Goal: Obtain resource: Obtain resource

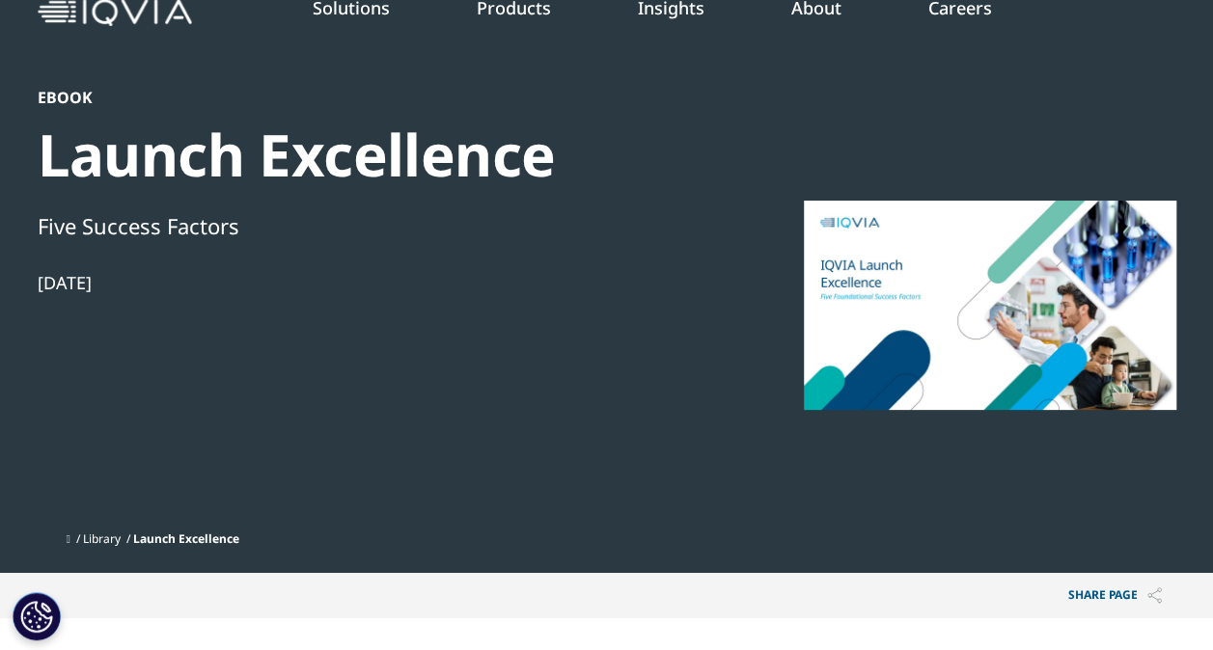
scroll to position [210, 1138]
click at [1045, 291] on div at bounding box center [990, 305] width 372 height 434
click at [272, 172] on div "Launch Excellence" at bounding box center [369, 155] width 662 height 72
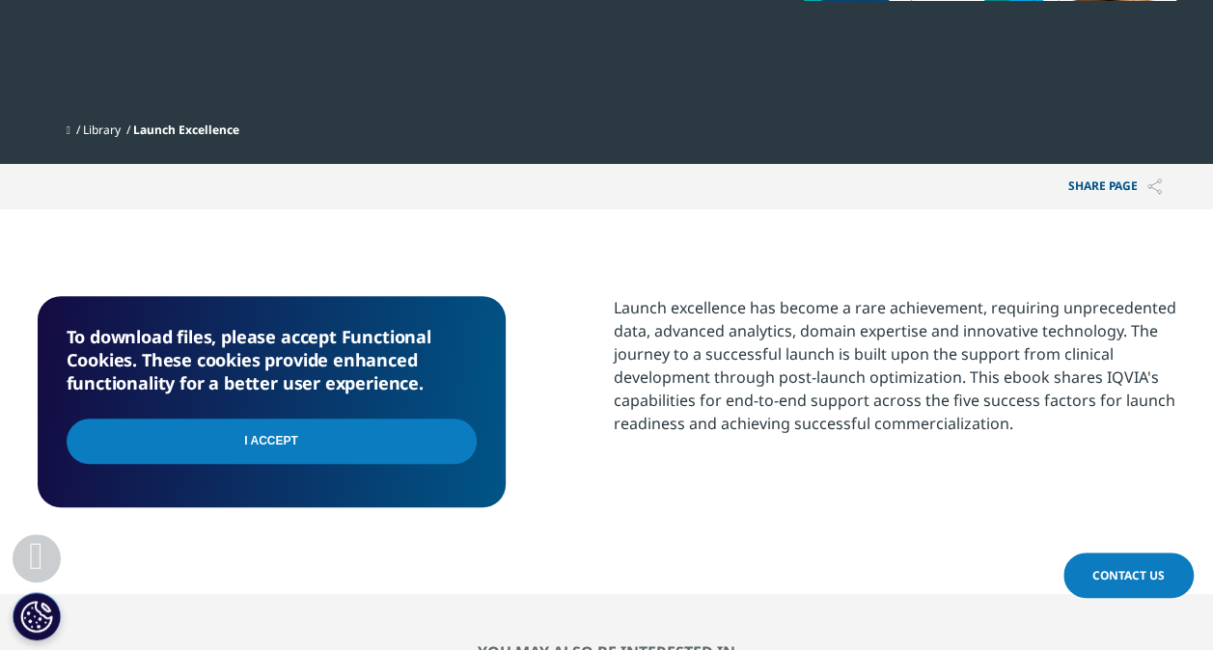
scroll to position [509, 0]
click at [317, 445] on input "I Accept" at bounding box center [272, 441] width 410 height 45
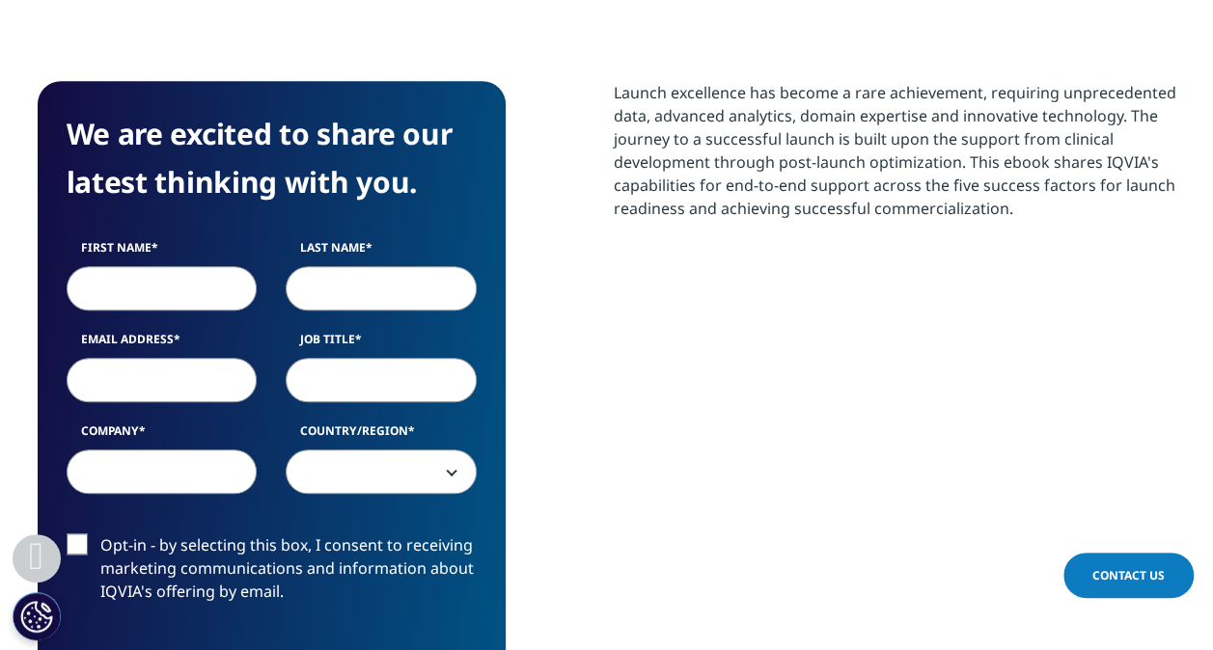
scroll to position [744, 0]
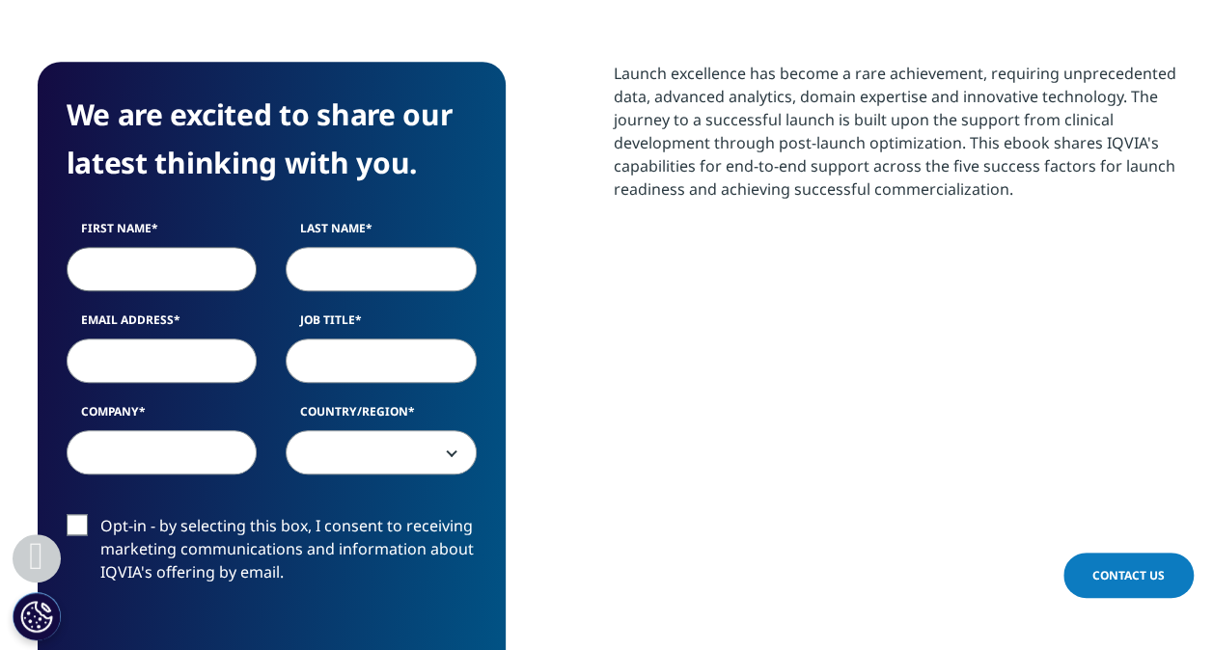
click at [118, 257] on input "First Name" at bounding box center [162, 269] width 191 height 44
type input "Moustafa"
type input "Elbanna"
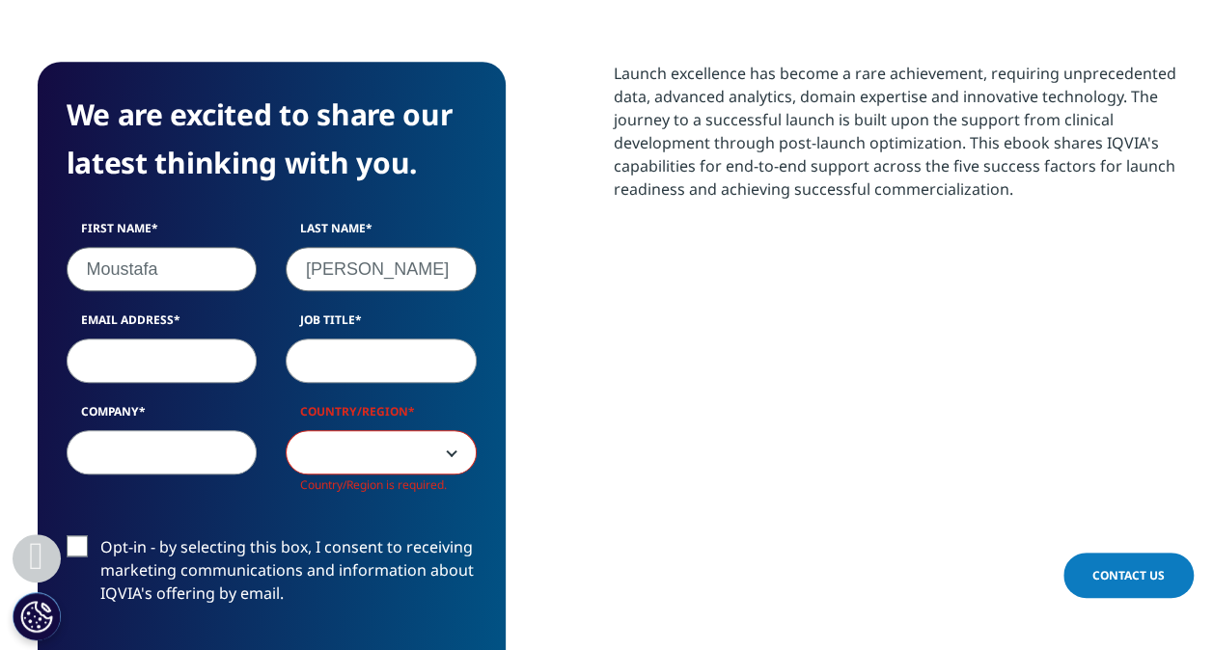
scroll to position [767, 1138]
click at [178, 358] on input "Email Address" at bounding box center [162, 361] width 191 height 44
type input "moustafaelbanna17@gmail.com"
type input "personal"
select select "Saudi Arabia"
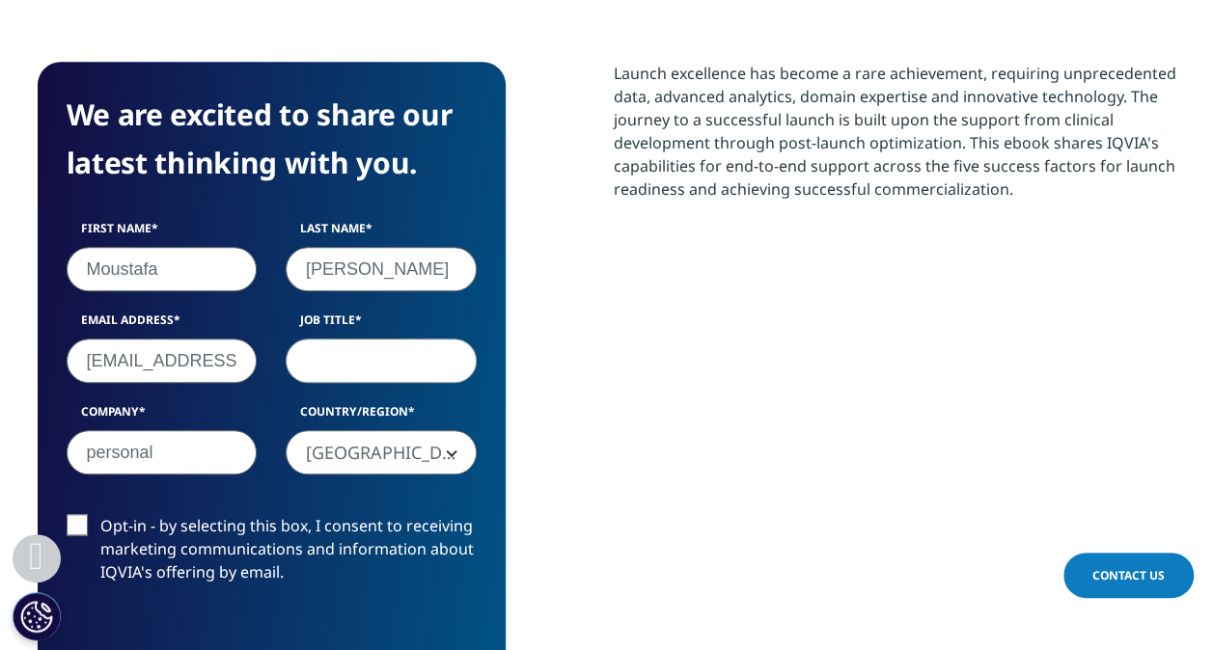
scroll to position [746, 1138]
click at [365, 367] on input "Job Title" at bounding box center [381, 361] width 191 height 44
type input "global bran director"
click at [90, 517] on label "Opt-in - by selecting this box, I consent to receiving marketing communications…" at bounding box center [272, 554] width 410 height 80
click at [100, 514] on input "Opt-in - by selecting this box, I consent to receiving marketing communications…" at bounding box center [100, 514] width 0 height 0
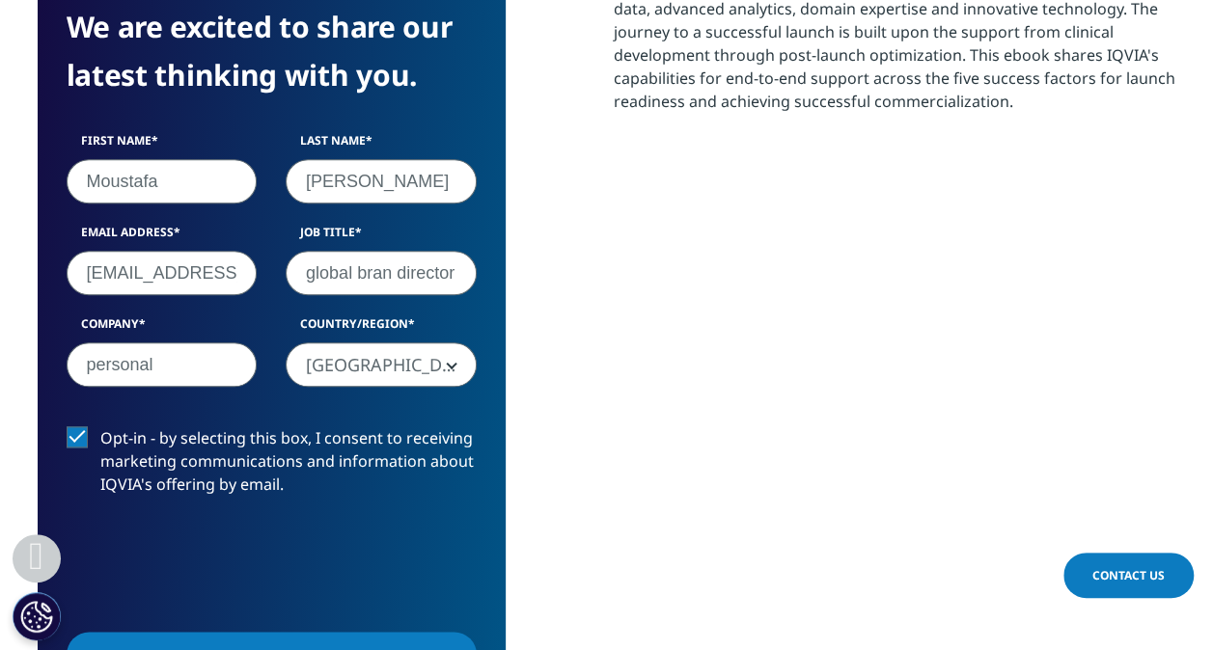
scroll to position [897, 0]
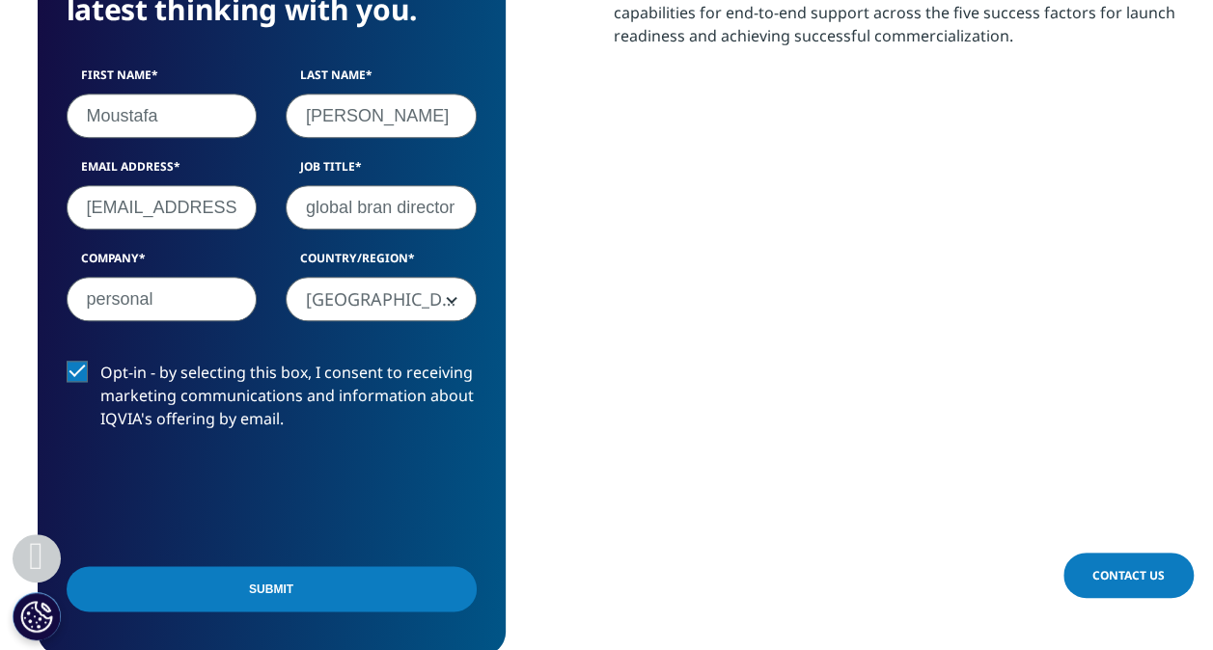
click at [268, 596] on input "Submit" at bounding box center [272, 588] width 410 height 45
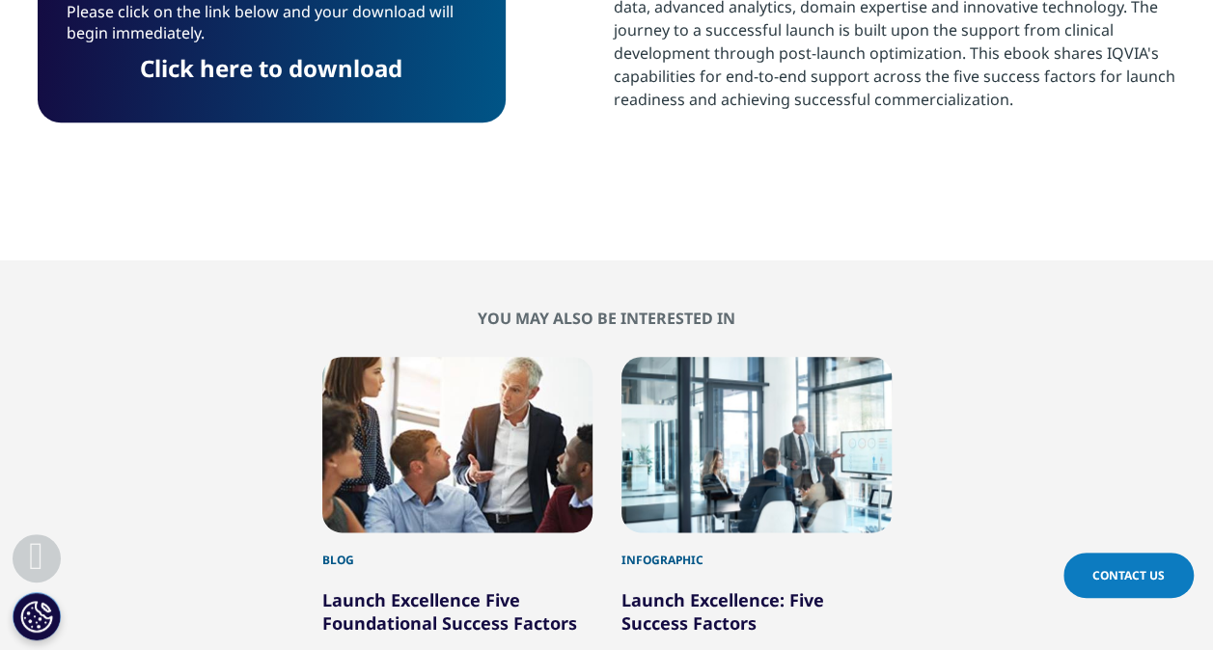
scroll to position [10, 10]
click at [340, 63] on link "Click here to download" at bounding box center [271, 68] width 262 height 32
